Goal: Find specific page/section: Find specific page/section

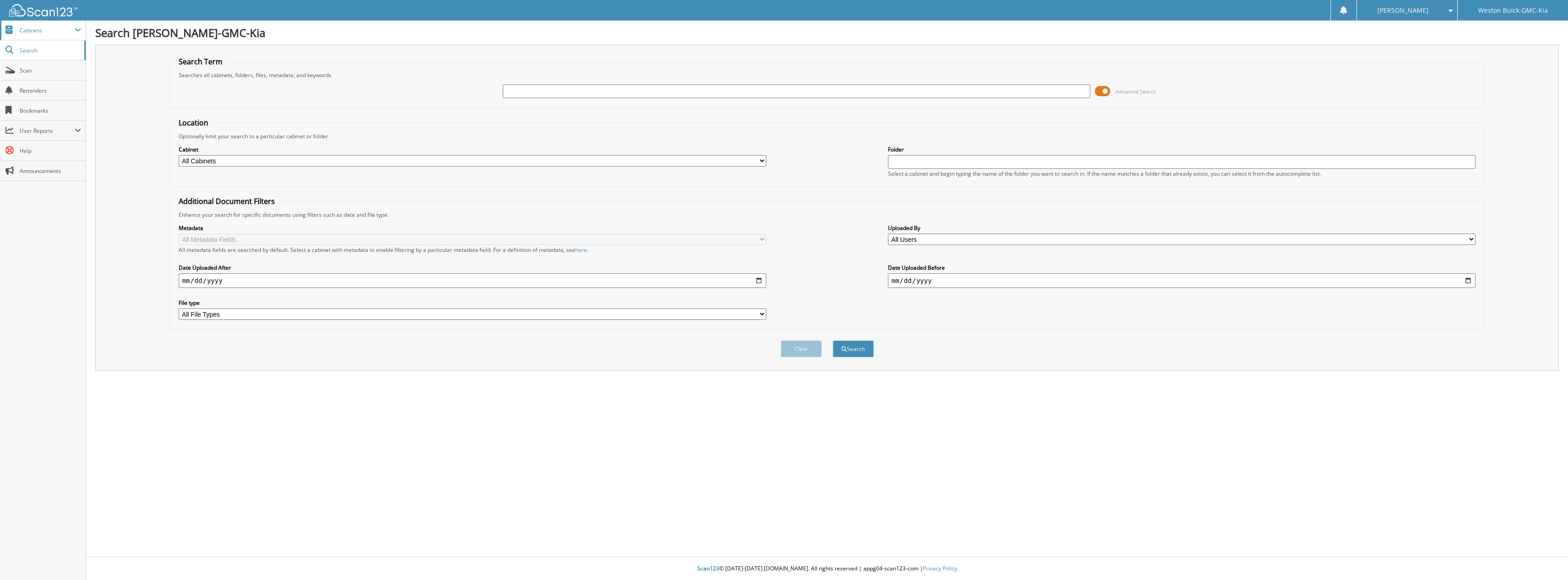
click at [30, 26] on span "Cabinets" at bounding box center [47, 30] width 55 height 7
click at [47, 34] on span "Cabinets" at bounding box center [43, 31] width 86 height 20
click at [41, 47] on span "My Company" at bounding box center [47, 50] width 67 height 8
click at [15, 31] on span "Cabinets" at bounding box center [43, 31] width 86 height 20
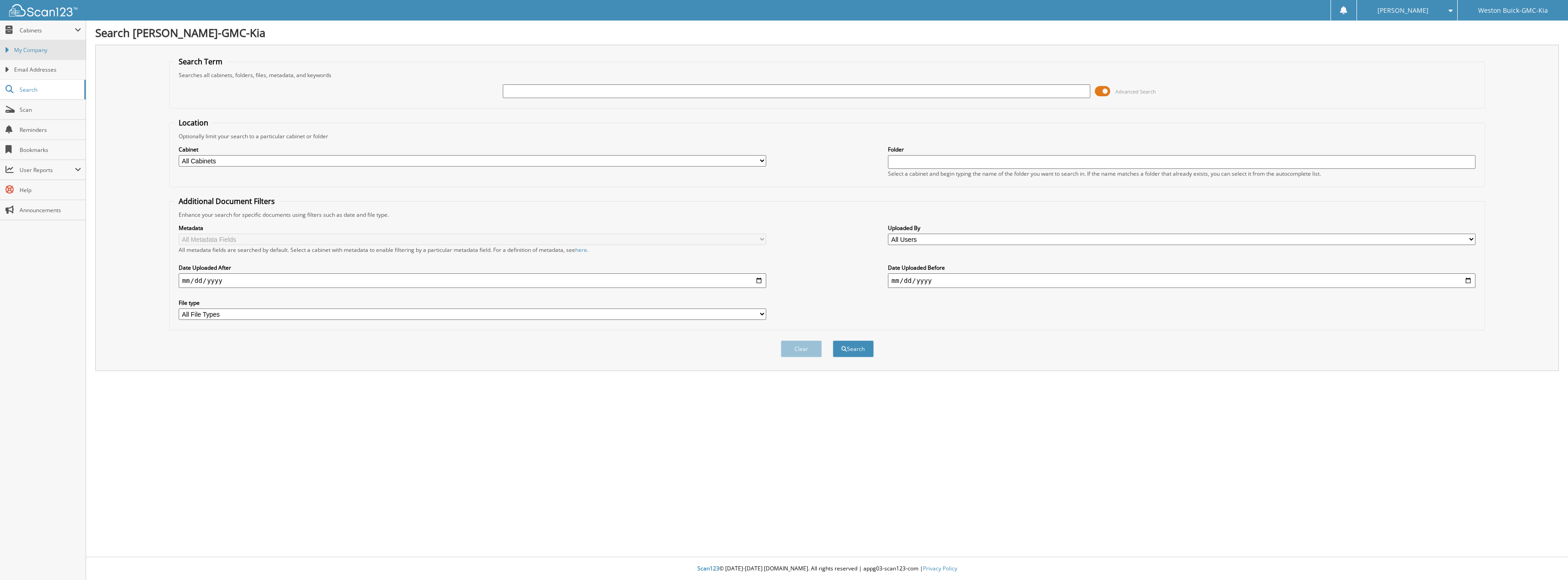
click at [26, 47] on span "My Company" at bounding box center [47, 50] width 67 height 8
